Goal: Information Seeking & Learning: Learn about a topic

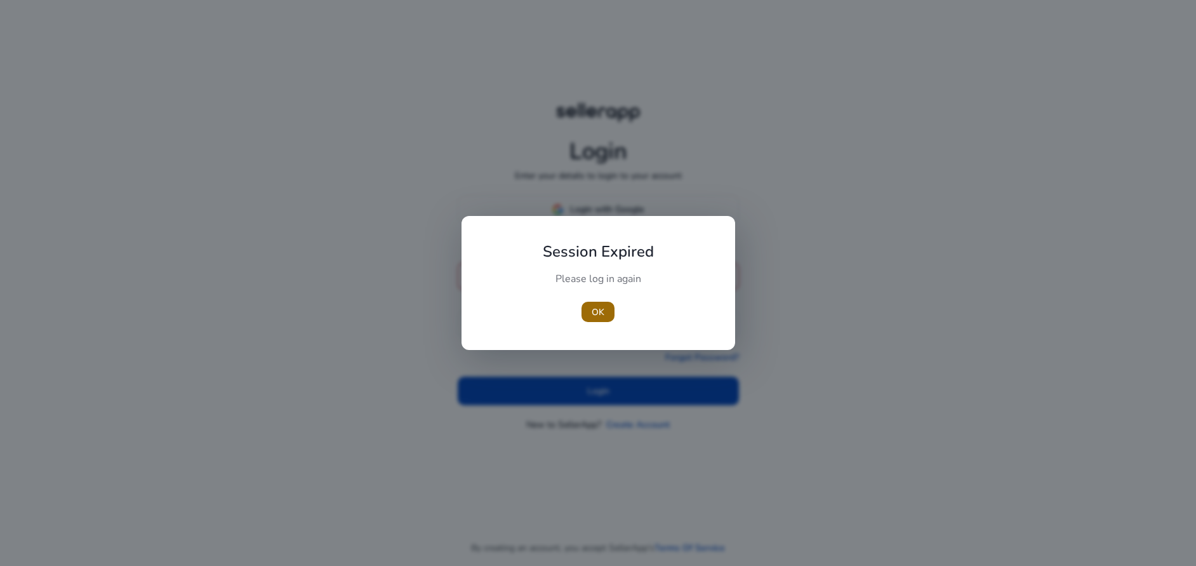
type input "**********"
click at [594, 308] on span "OK" at bounding box center [598, 311] width 13 height 13
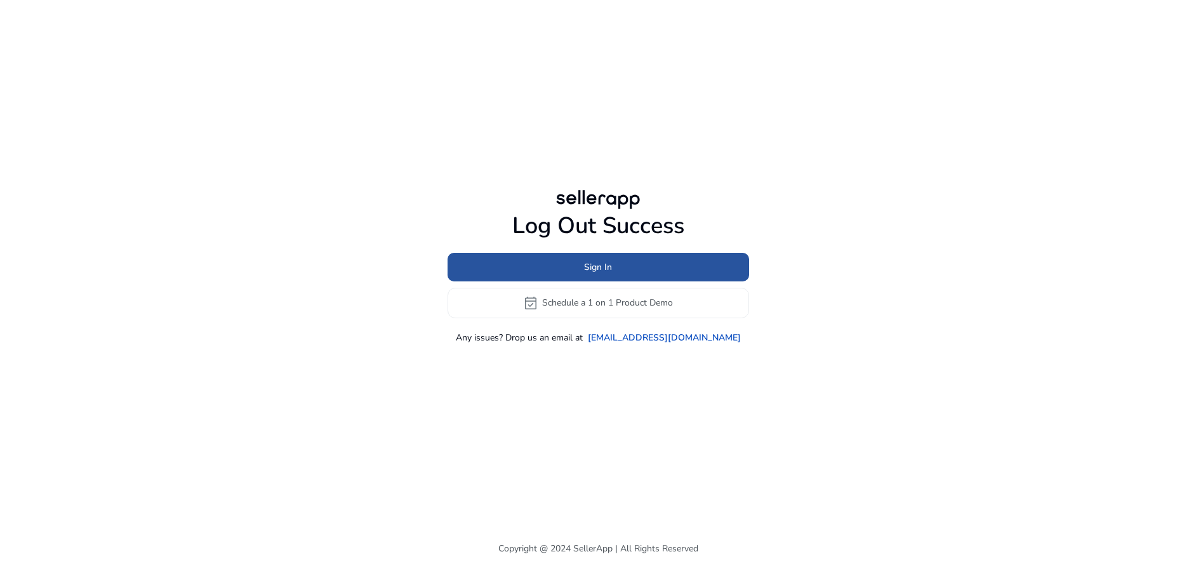
click at [607, 269] on span "Sign In" at bounding box center [598, 266] width 28 height 13
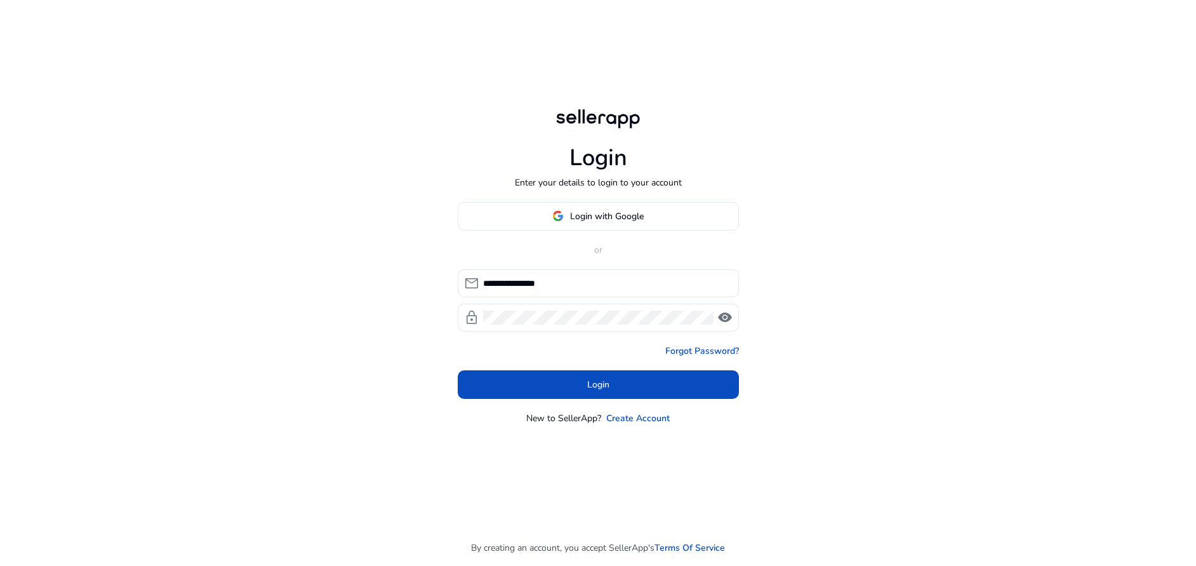
click at [625, 377] on span at bounding box center [598, 384] width 281 height 30
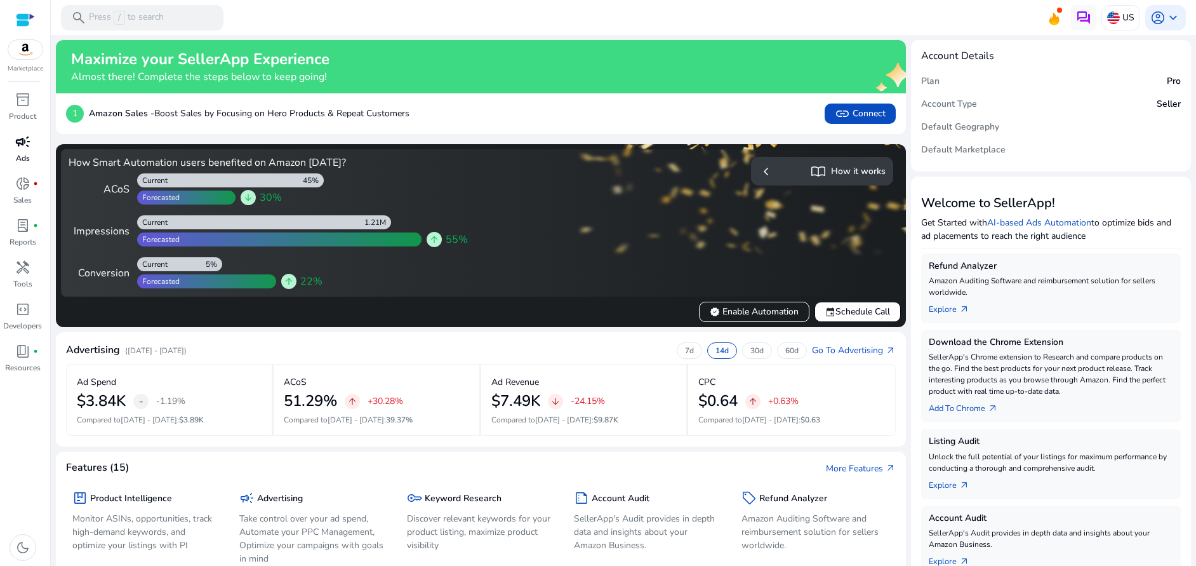
click at [20, 145] on span "campaign" at bounding box center [22, 141] width 15 height 15
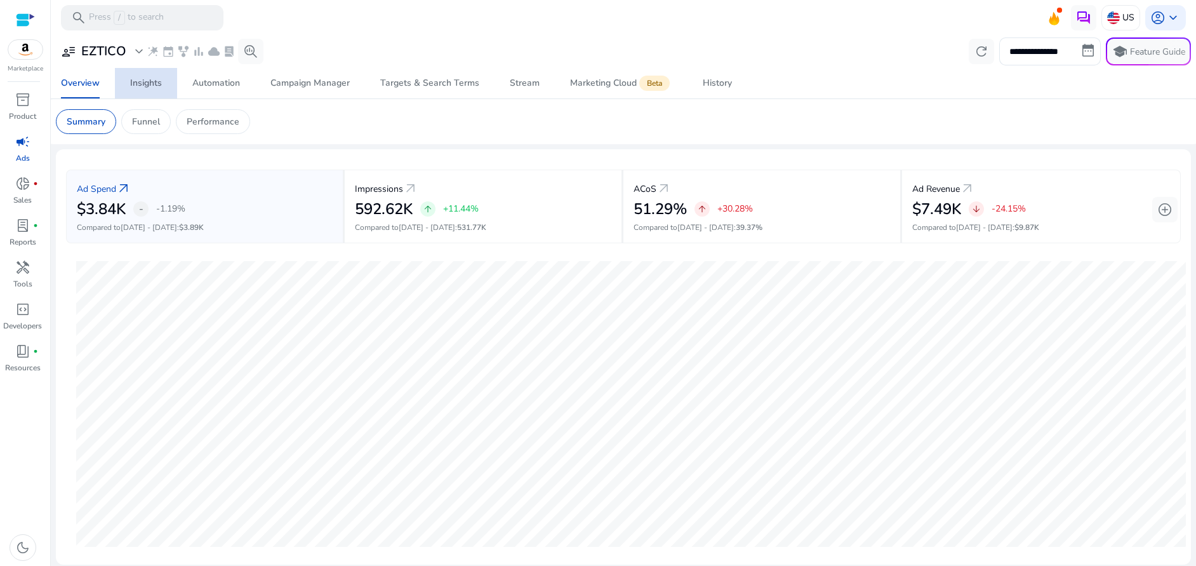
click at [151, 85] on div "Insights" at bounding box center [146, 83] width 32 height 9
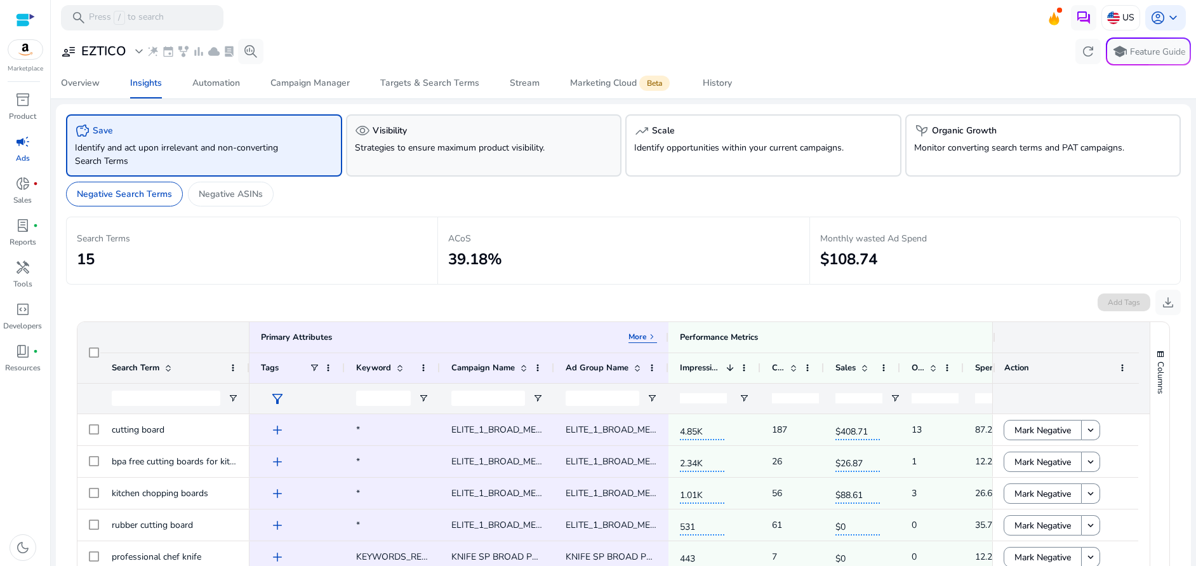
click at [393, 128] on h5 "Visibility" at bounding box center [390, 131] width 34 height 11
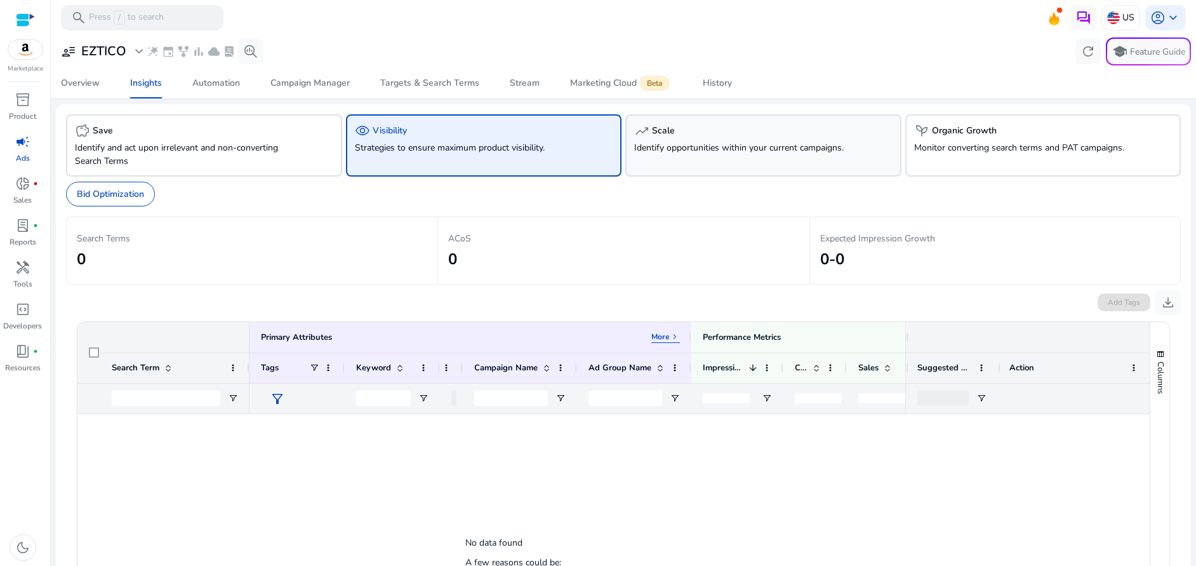
click at [651, 140] on div "trending_up Scale Identify opportunities within your current campaigns." at bounding box center [763, 145] width 276 height 62
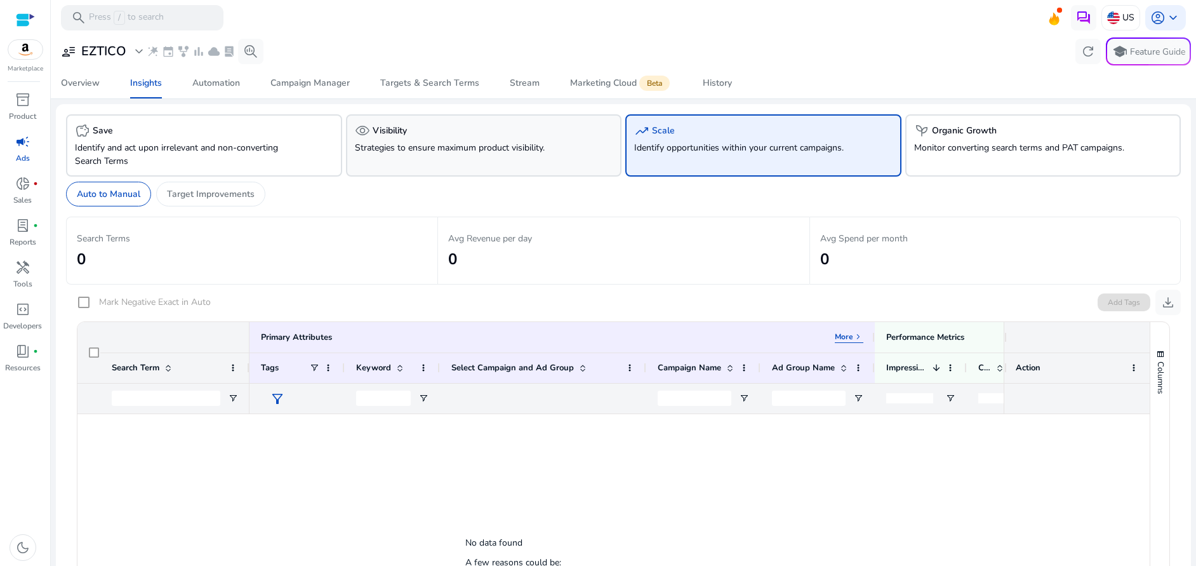
click at [461, 147] on p "Strategies to ensure maximum product visibility." at bounding box center [462, 147] width 215 height 13
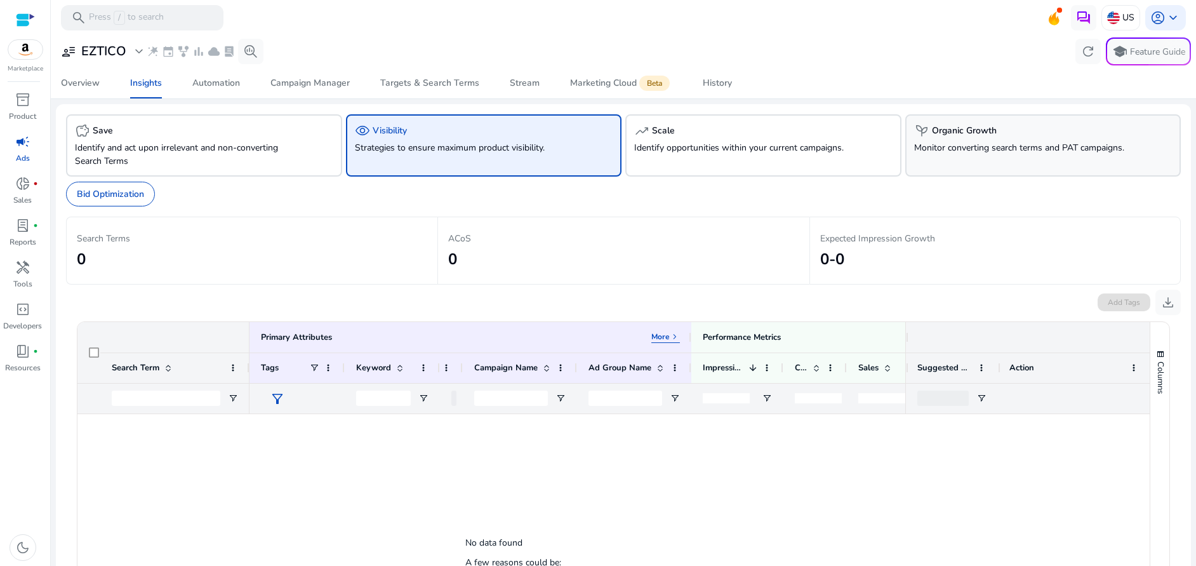
click at [947, 141] on p "Monitor converting search terms and PAT campaigns." at bounding box center [1021, 147] width 215 height 13
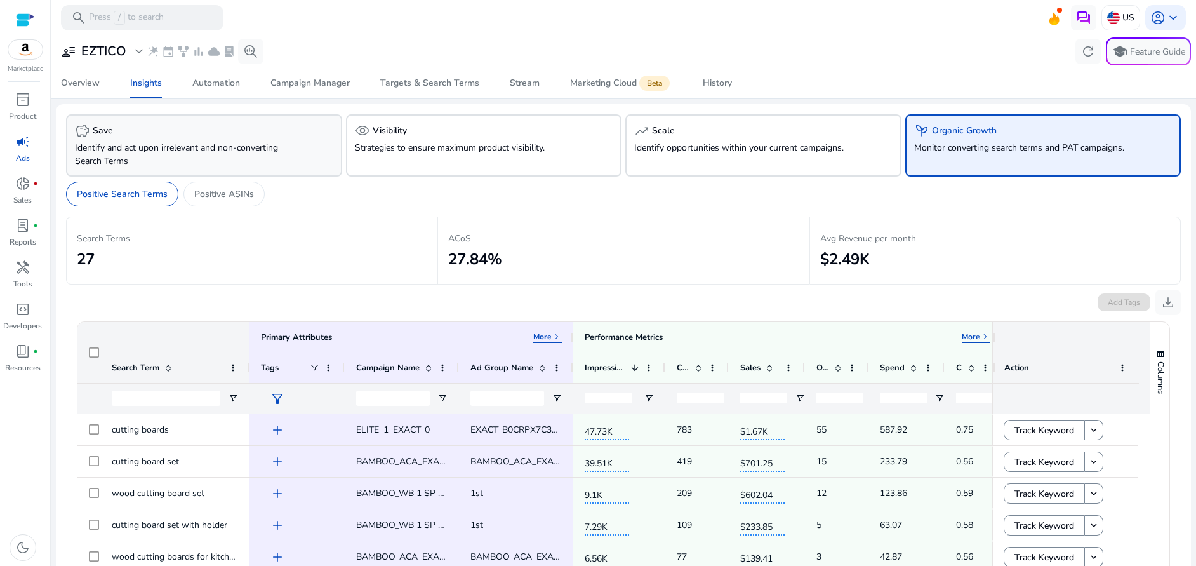
click at [265, 152] on p "Identify and act upon irrelevant and non-converting Search Terms" at bounding box center [182, 154] width 215 height 27
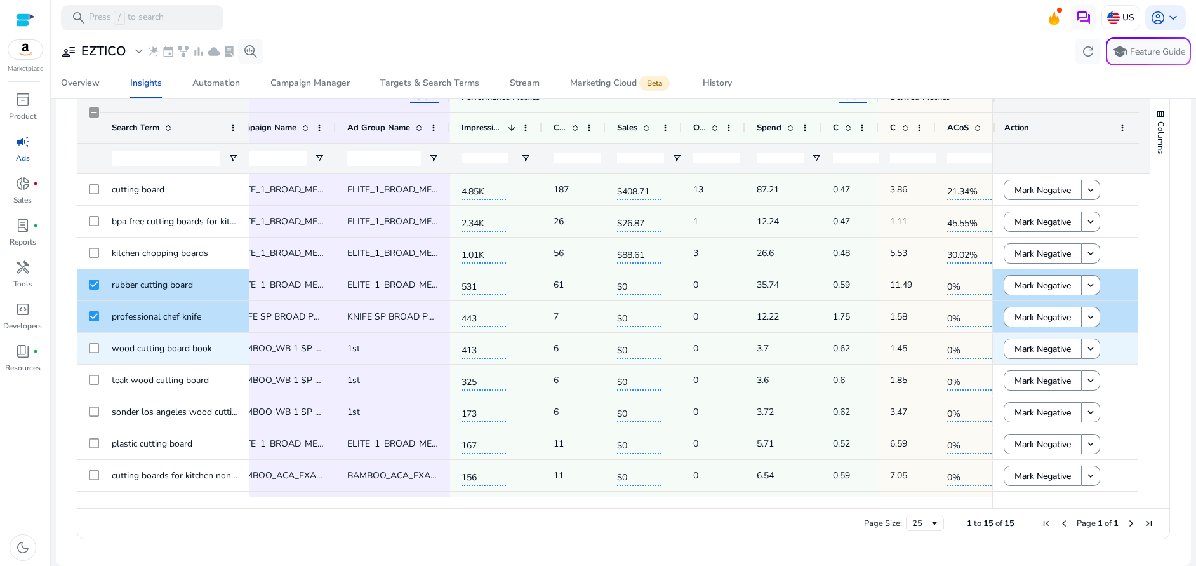
click at [94, 356] on div at bounding box center [94, 348] width 10 height 26
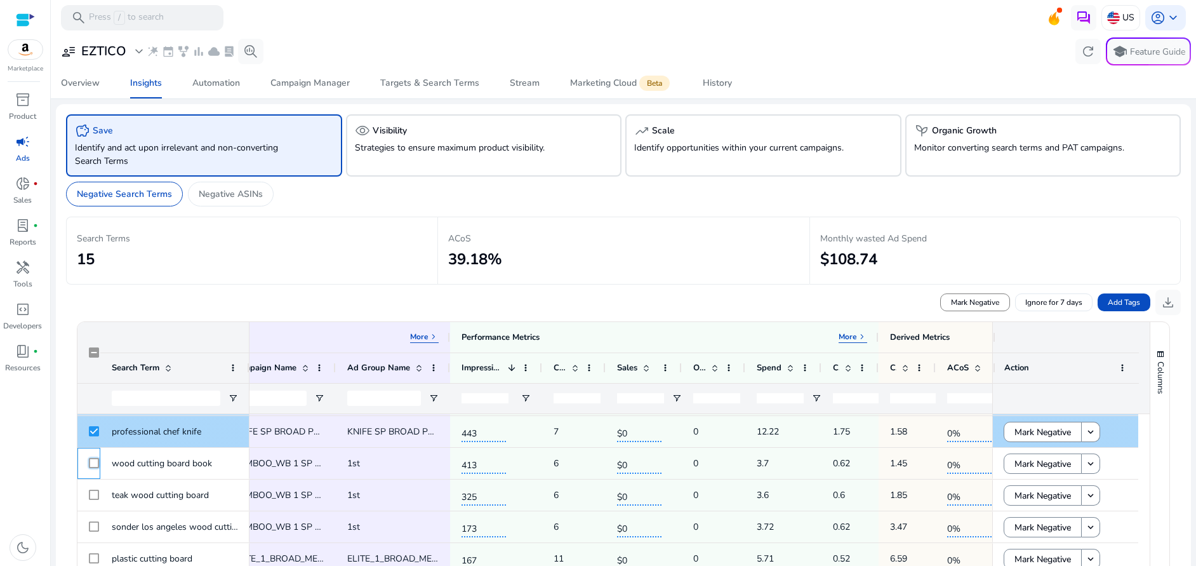
scroll to position [127, 0]
